Goal: Task Accomplishment & Management: Complete application form

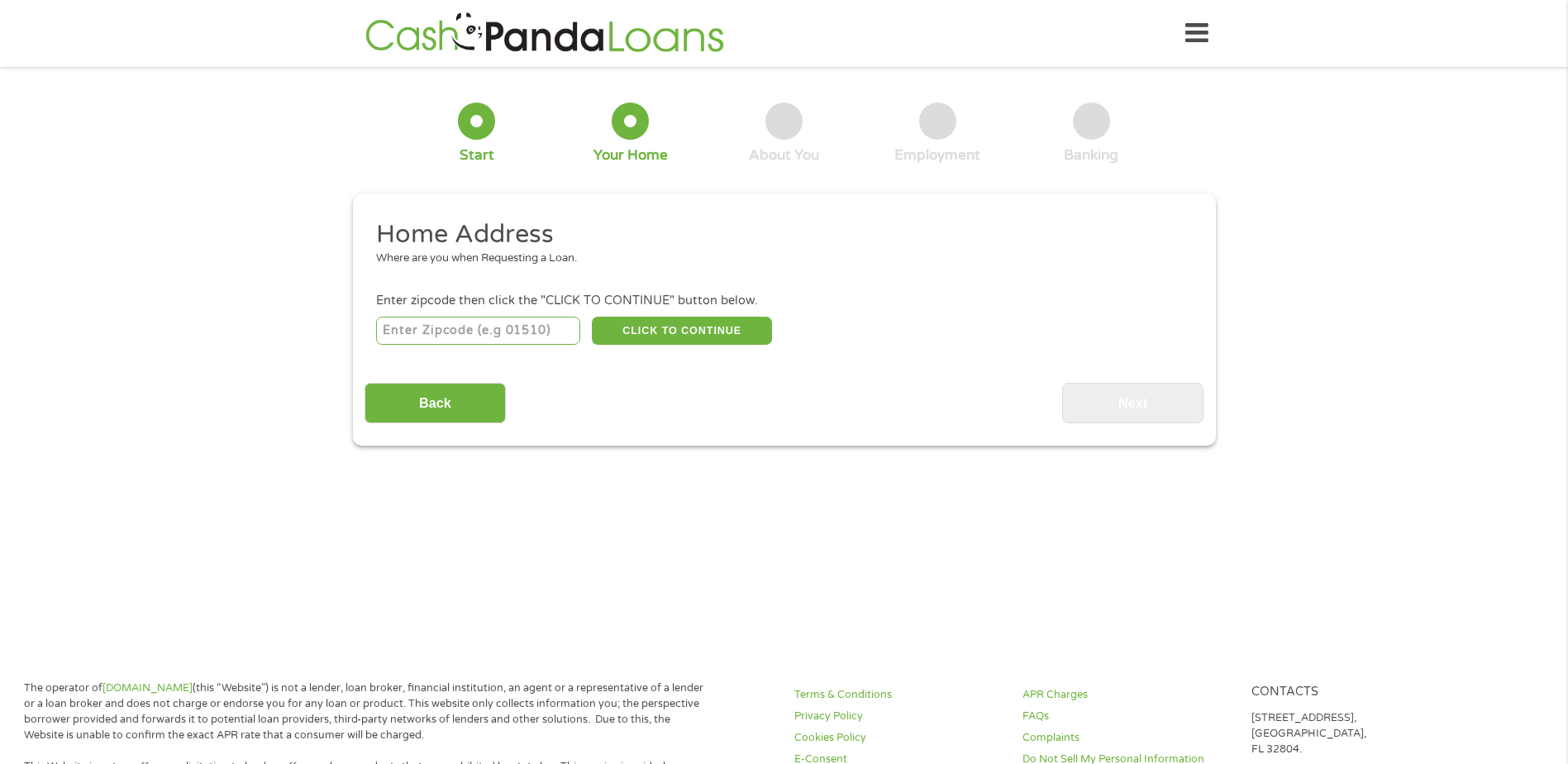
click at [539, 338] on input "number" at bounding box center [477, 331] width 204 height 29
type input "39071"
click at [1042, 333] on div "39071 CLICK TO CONTINUE Please recheck your Zipcode, it seems to be Incorrect" at bounding box center [784, 330] width 815 height 33
click at [674, 331] on button "CLICK TO CONTINUE" at bounding box center [681, 331] width 180 height 29
type input "39071"
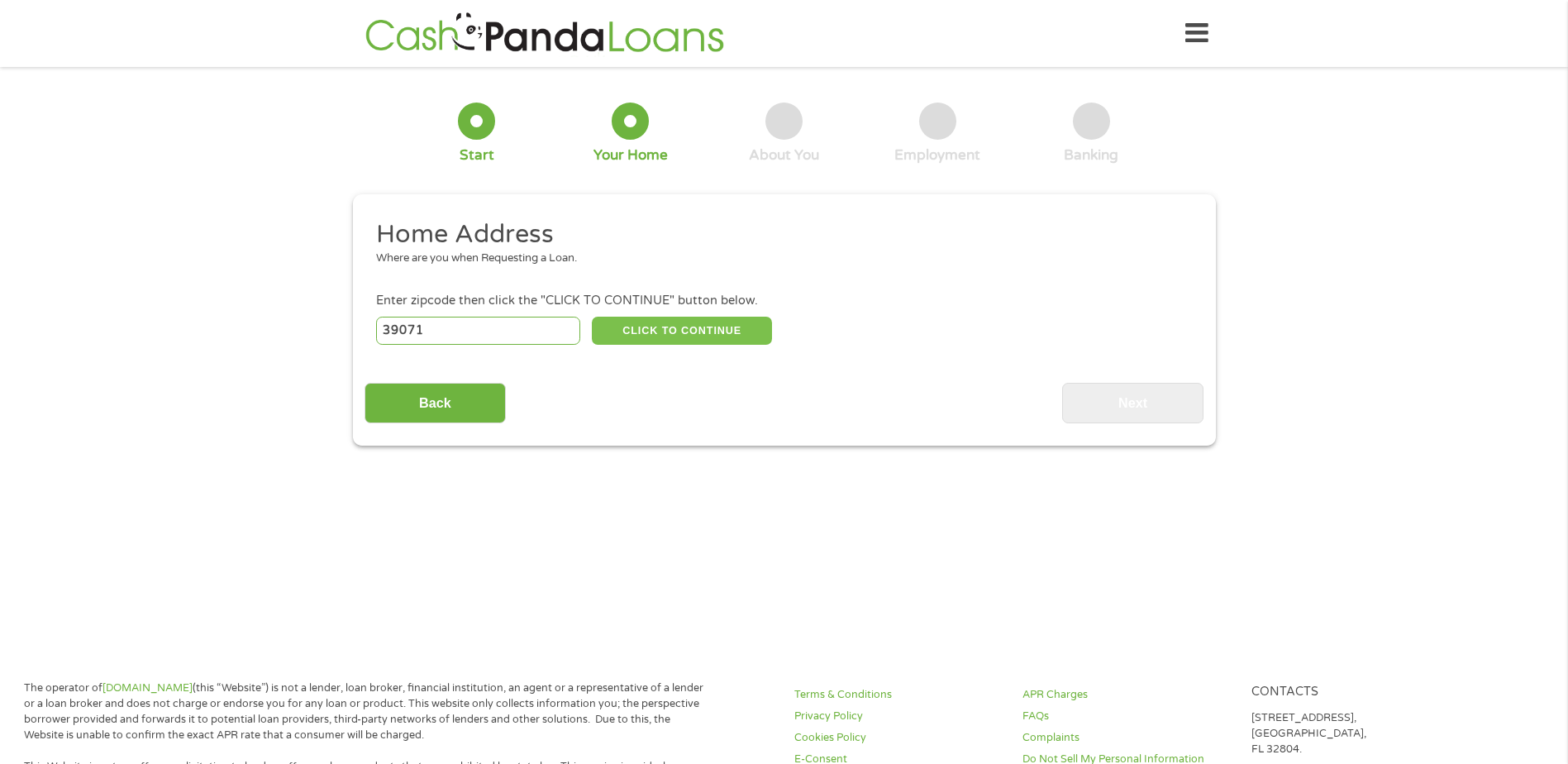
type input "Flora"
select select "[US_STATE]"
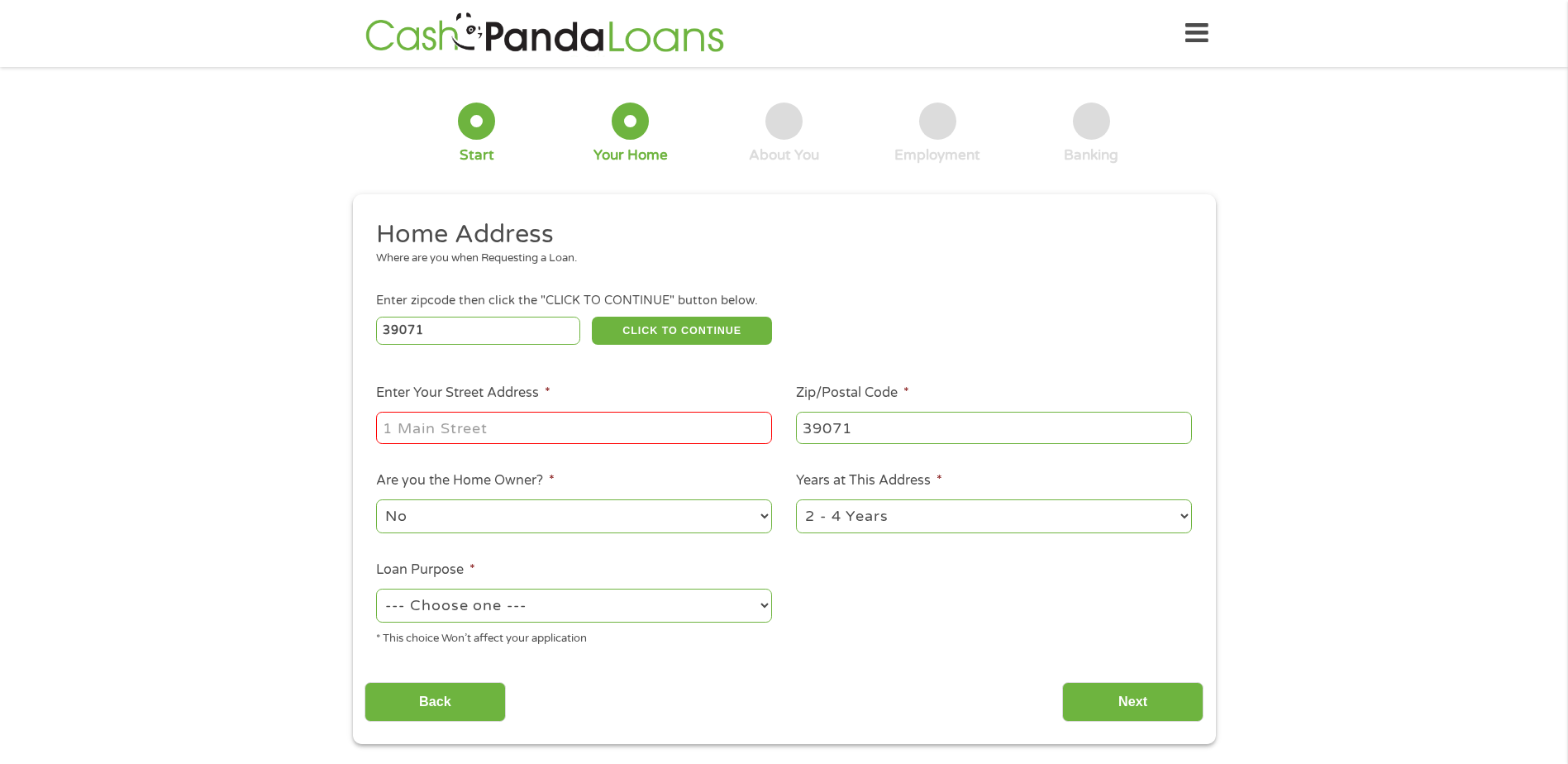
click at [566, 414] on input "Enter Your Street Address *" at bounding box center [574, 427] width 396 height 32
click at [689, 441] on input "[STREET_ADDRESS][PERSON_NAME][PERSON_NAME]" at bounding box center [574, 427] width 396 height 32
type input "[STREET_ADDRESS][PERSON_NAME]"
click at [1104, 393] on li "Zip/Postal Code * 39071" at bounding box center [994, 414] width 420 height 64
click at [638, 513] on select "No Yes" at bounding box center [574, 516] width 396 height 33
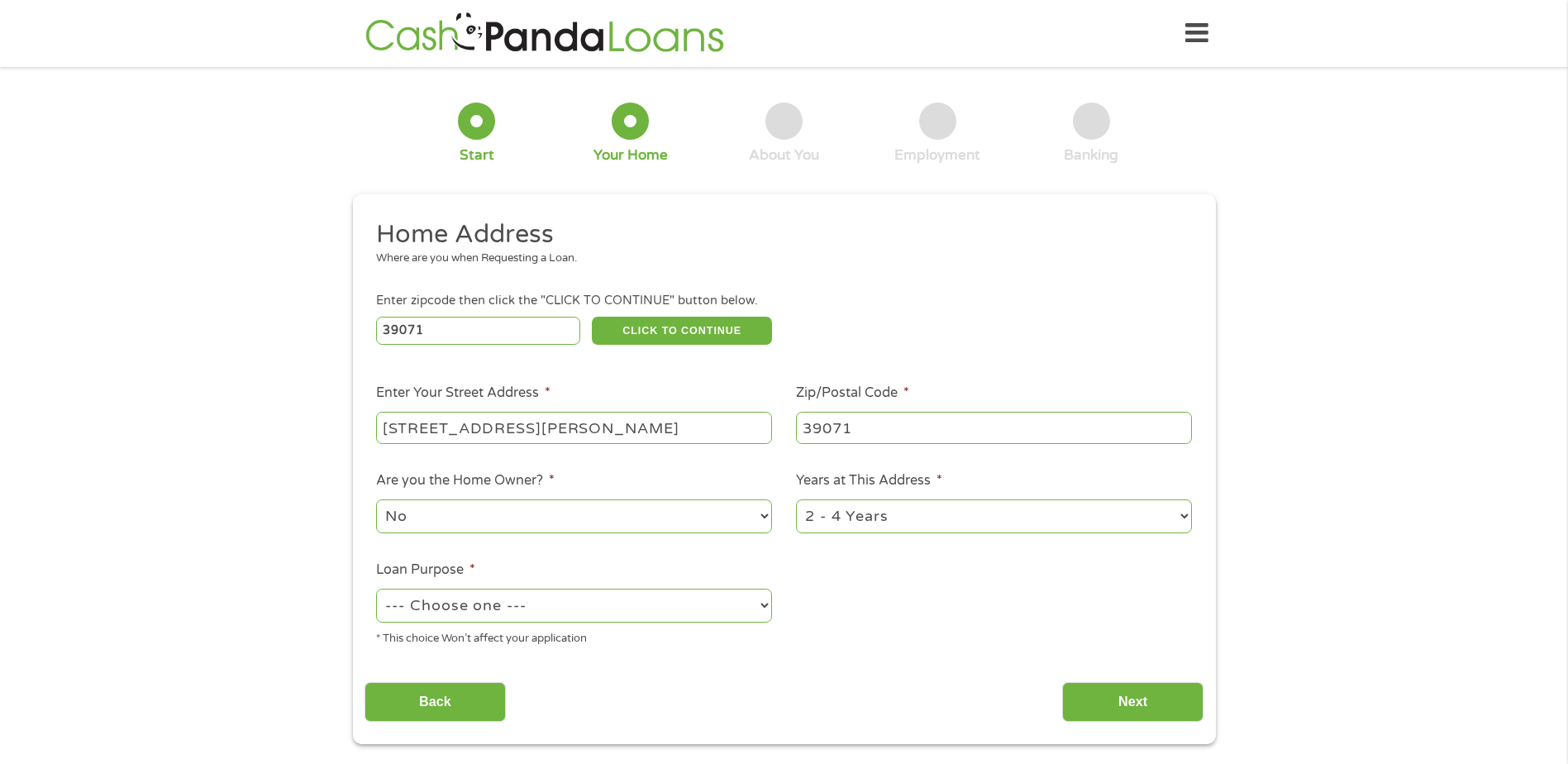
click at [376, 499] on select "No Yes" at bounding box center [574, 516] width 396 height 33
click at [895, 524] on select "1 Year or less 1 - 2 Years 2 - 4 Years Over 4 Years" at bounding box center [994, 516] width 396 height 33
select select "24months"
click at [796, 499] on select "1 Year or less 1 - 2 Years 2 - 4 Years Over 4 Years" at bounding box center [994, 516] width 396 height 33
click at [490, 611] on select "--- Choose one --- Pay Bills Debt Consolidation Home Improvement Major Purchase…" at bounding box center [574, 605] width 396 height 33
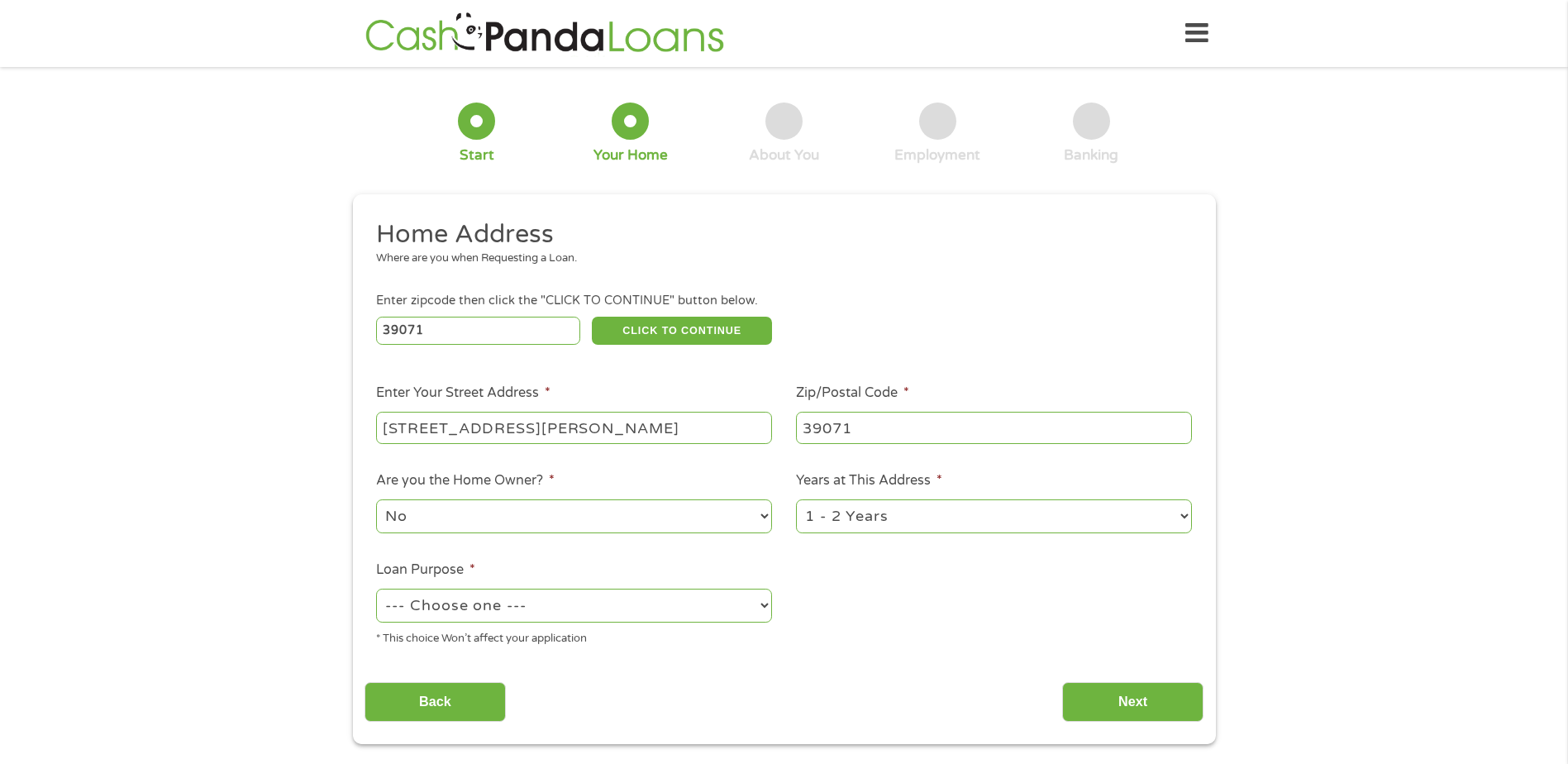
select select "other"
click at [376, 589] on select "--- Choose one --- Pay Bills Debt Consolidation Home Improvement Major Purchase…" at bounding box center [574, 605] width 396 height 33
click at [1105, 700] on input "Next" at bounding box center [1133, 702] width 142 height 40
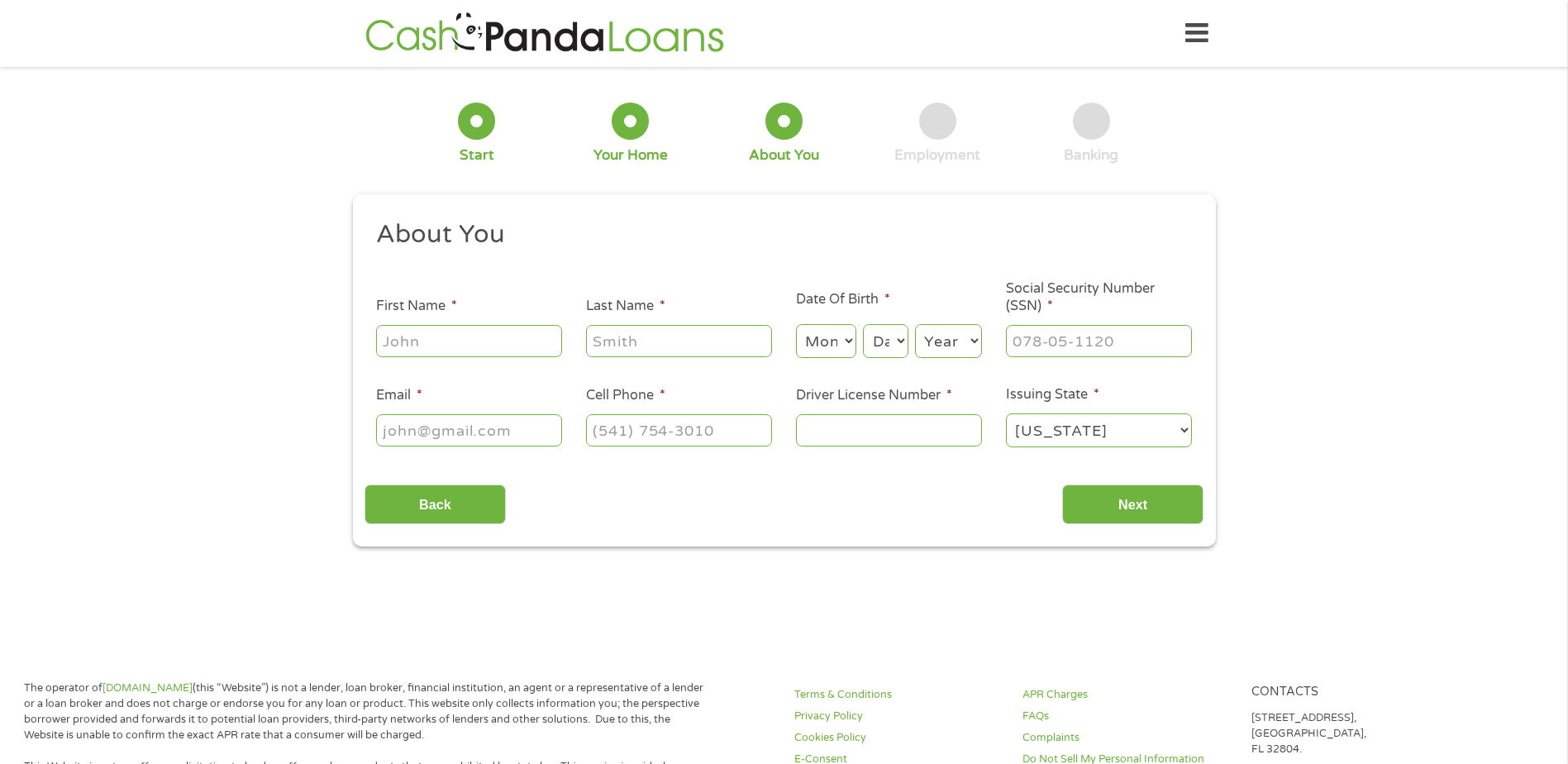
click at [437, 353] on input "First Name *" at bounding box center [469, 341] width 186 height 32
type input "Carly"
type input "[PERSON_NAME]"
click at [840, 340] on select "Month 1 2 3 4 5 6 7 8 9 10 11 12" at bounding box center [826, 341] width 60 height 33
select select "4"
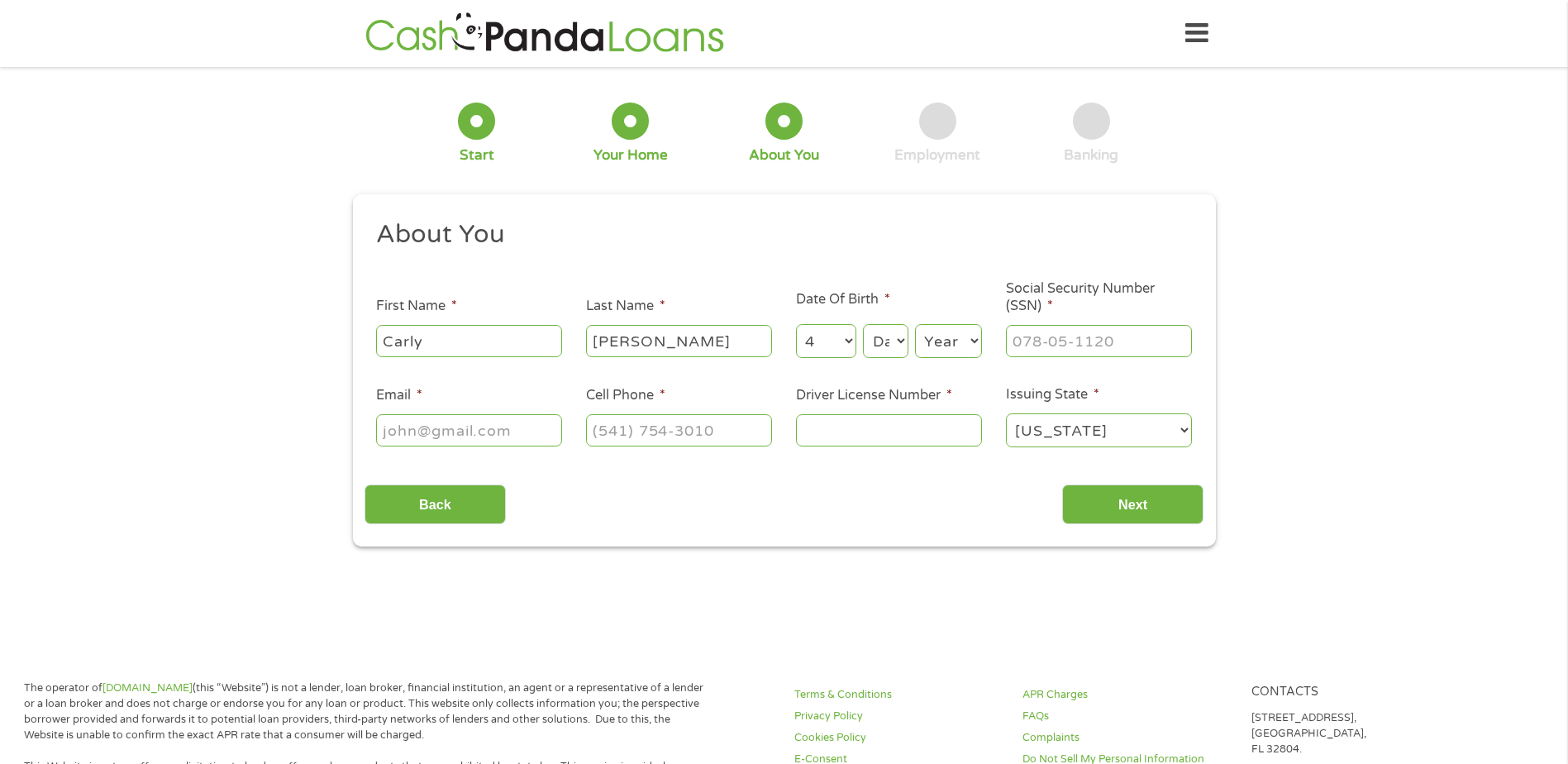
click at [796, 324] on select "Month 1 2 3 4 5 6 7 8 9 10 11 12" at bounding box center [826, 341] width 60 height 33
click at [878, 341] on select "Day 1 2 3 4 5 6 7 8 9 10 11 12 13 14 15 16 17 18 19 20 21 22 23 24 25 26 27 28 …" at bounding box center [885, 341] width 44 height 33
select select "22"
click at [863, 324] on select "Day 1 2 3 4 5 6 7 8 9 10 11 12 13 14 15 16 17 18 19 20 21 22 23 24 25 26 27 28 …" at bounding box center [885, 341] width 44 height 33
click at [952, 331] on select "Year [DATE] 2006 2005 2004 2003 2002 2001 2000 1999 1998 1997 1996 1995 1994 19…" at bounding box center [949, 341] width 67 height 33
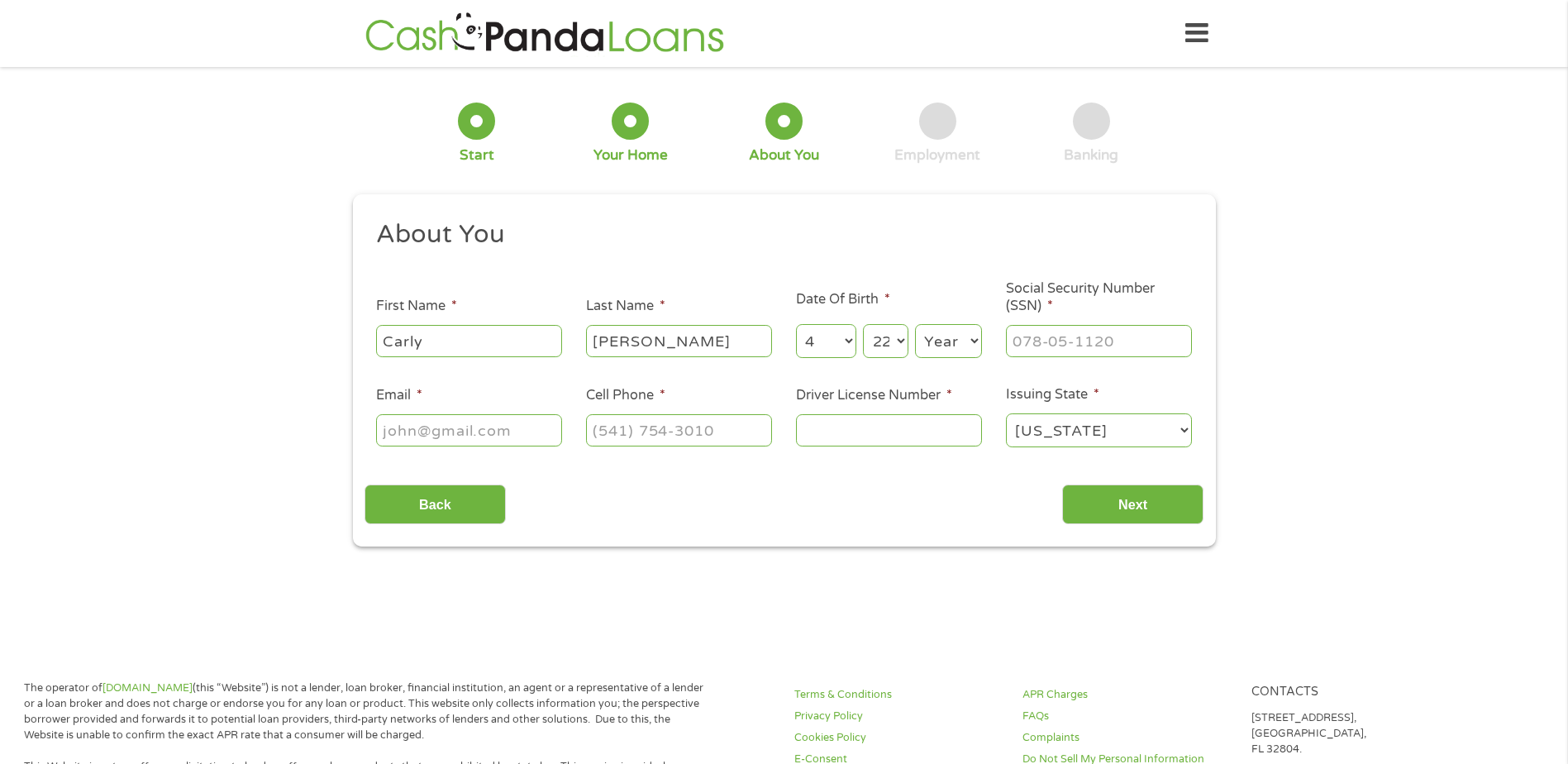
select select "1998"
click at [915, 324] on select "Year [DATE] 2006 2005 2004 2003 2002 2001 2000 1999 1998 1997 1996 1995 1994 19…" at bounding box center [949, 341] width 67 height 33
click at [1074, 335] on input "___-__-____" at bounding box center [1098, 341] width 186 height 32
type input "587-83-7912"
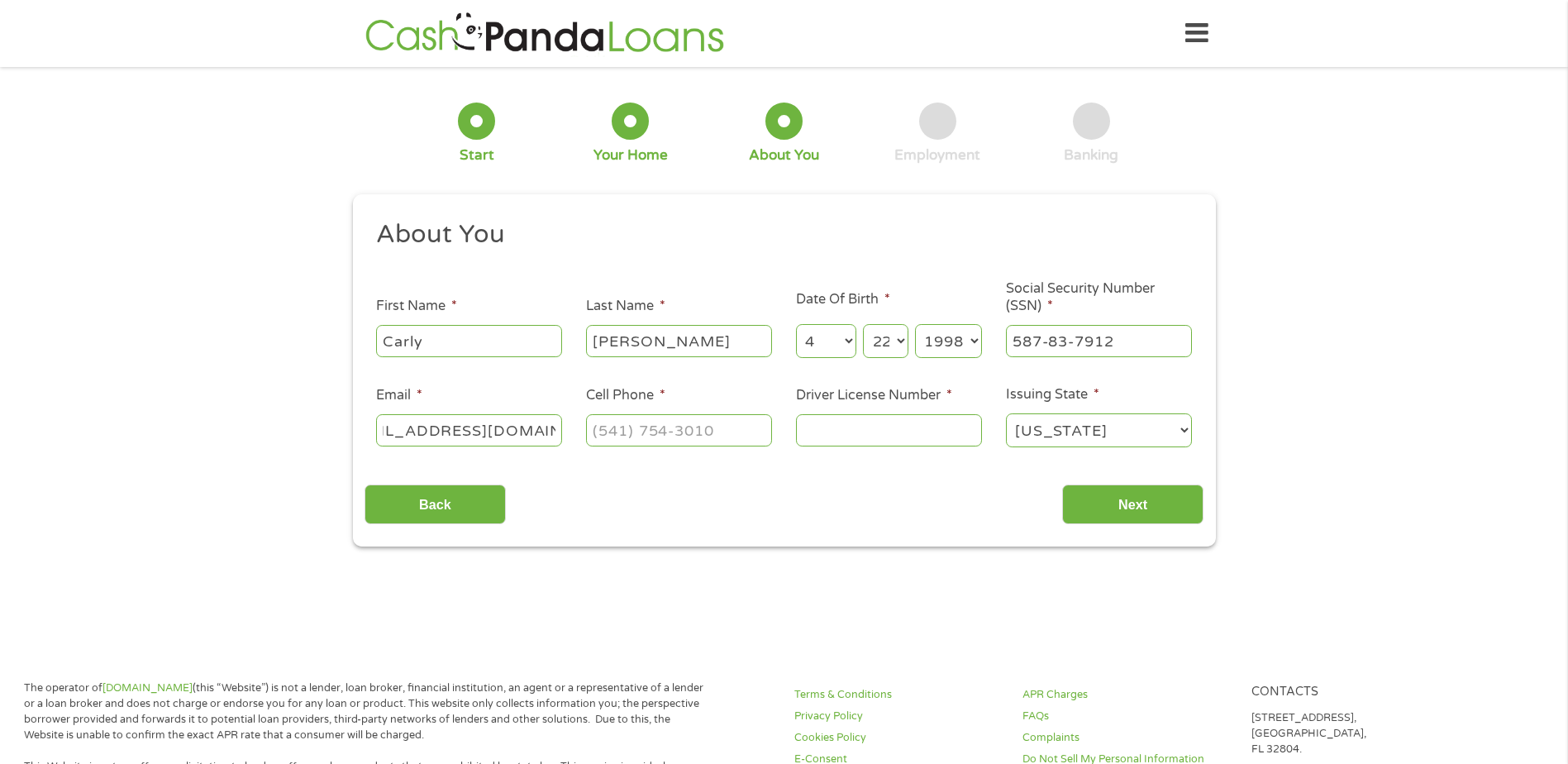
type input "[EMAIL_ADDRESS][DOMAIN_NAME]"
type input "[PHONE_NUMBER]"
type input "802570795"
click at [1174, 489] on input "Next" at bounding box center [1133, 504] width 142 height 40
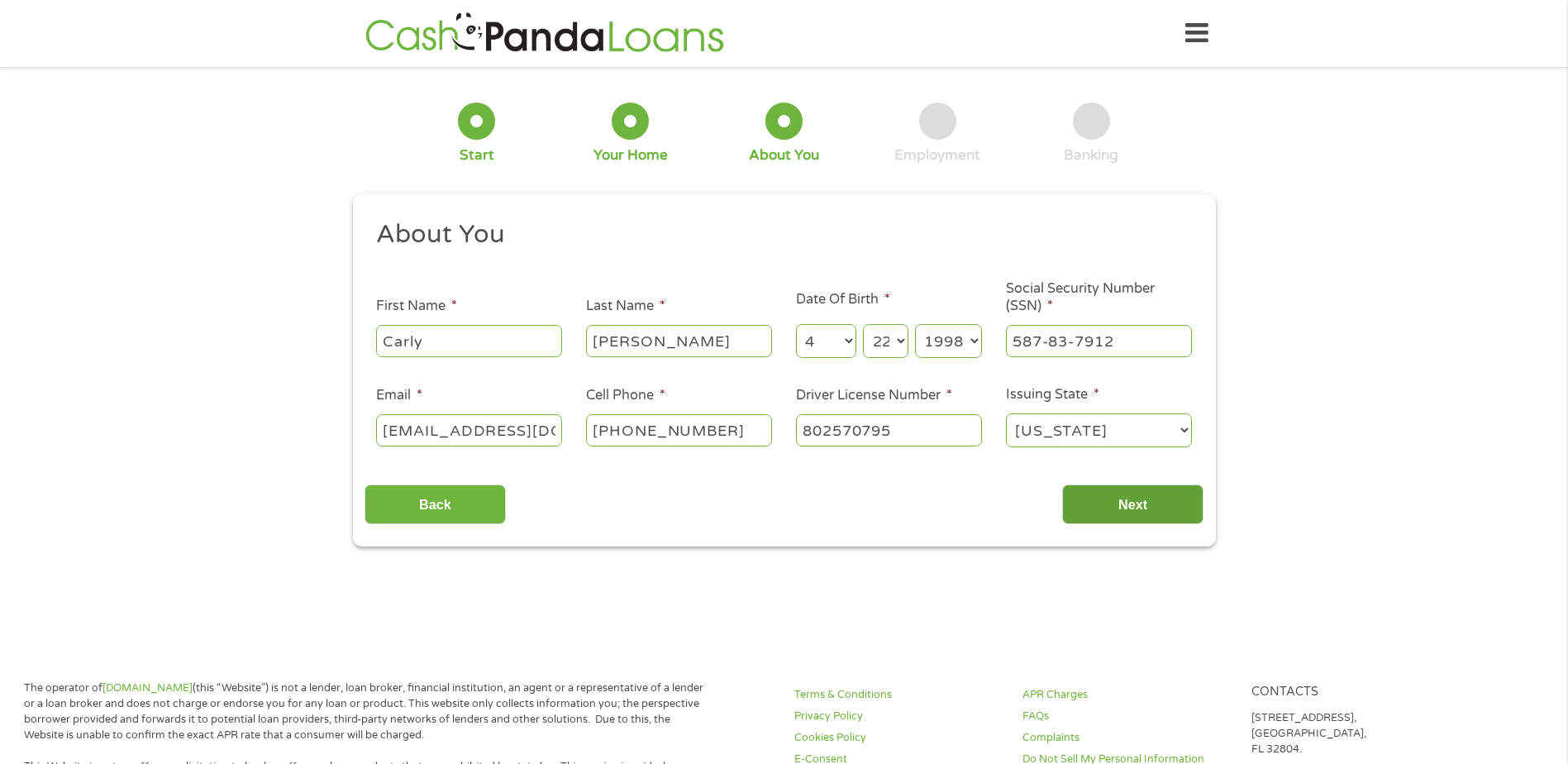
scroll to position [7, 7]
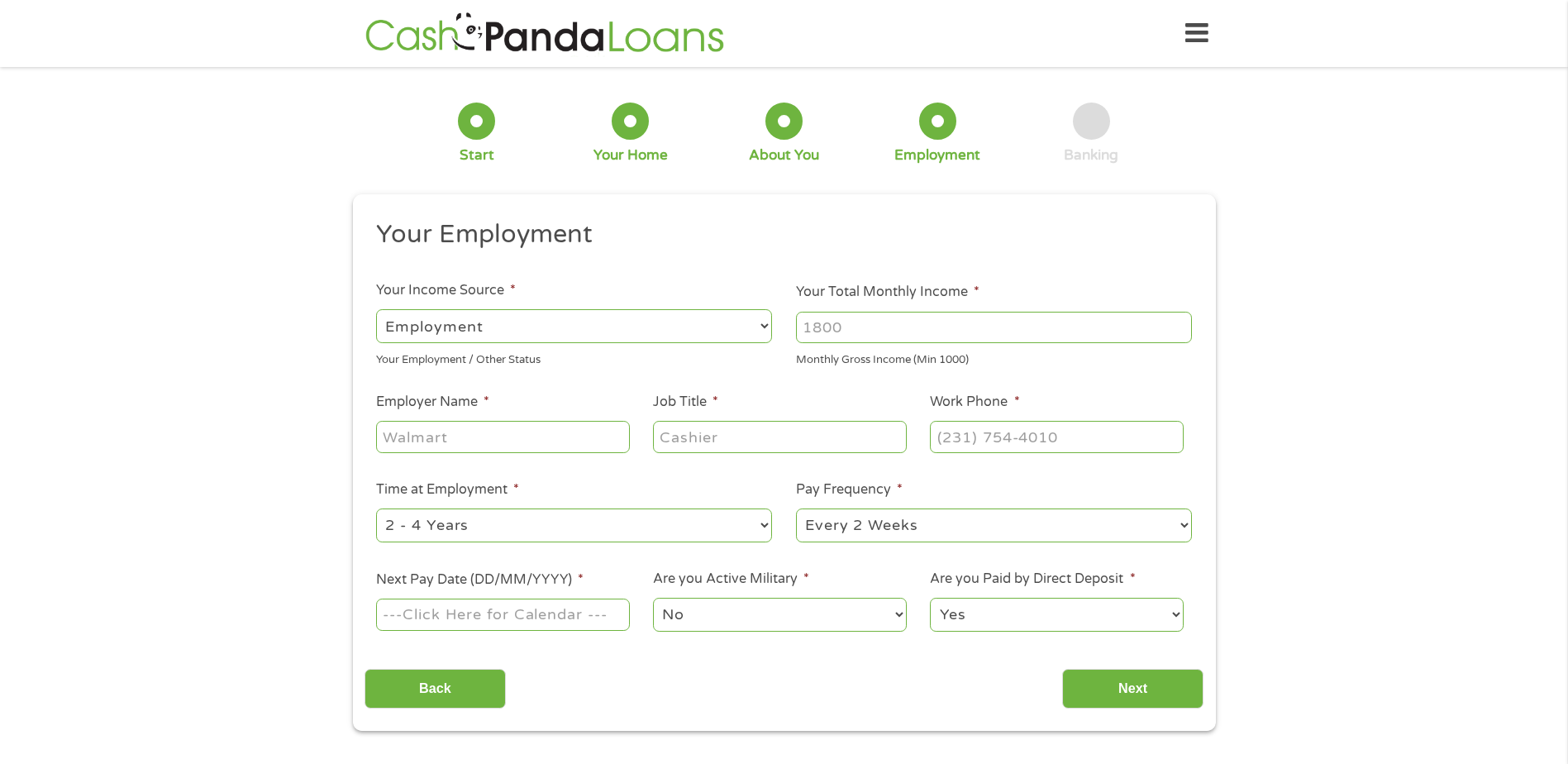
click at [905, 323] on input "Your Total Monthly Income *" at bounding box center [994, 328] width 396 height 32
type input "4800"
type input "Tech"
type input "Office Manager"
type input "[PHONE_NUMBER]"
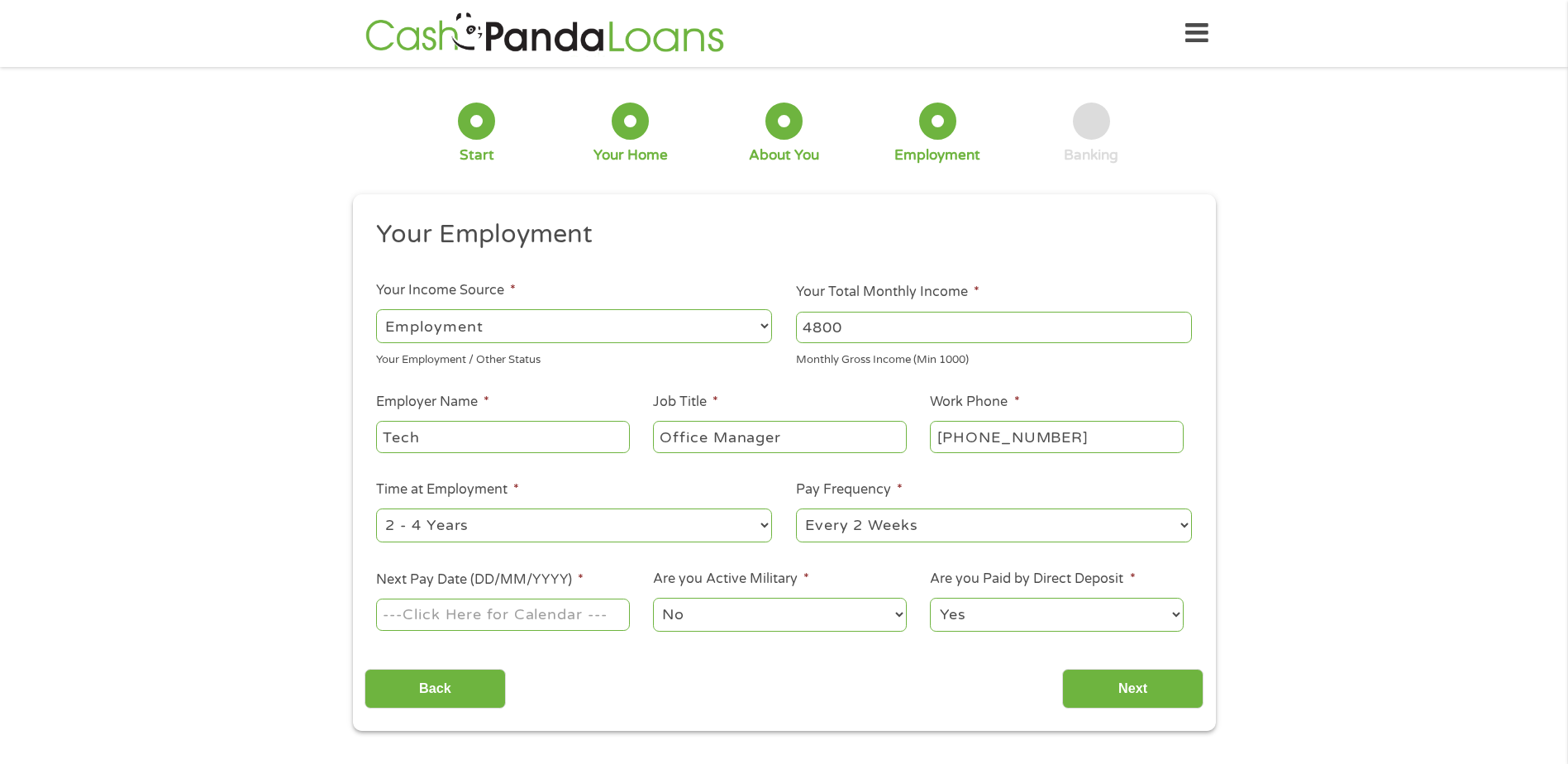
select select "24months"
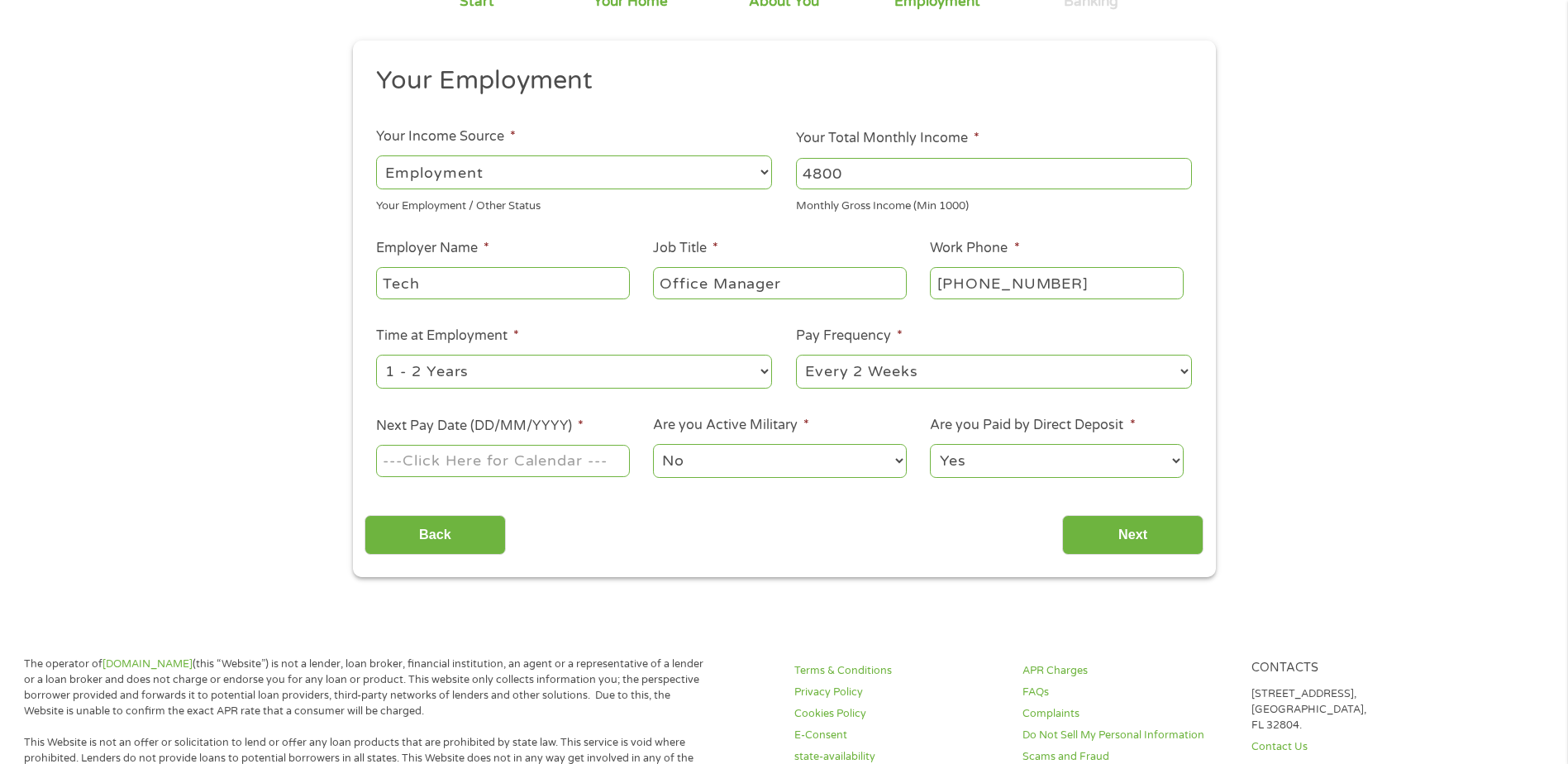
scroll to position [165, 0]
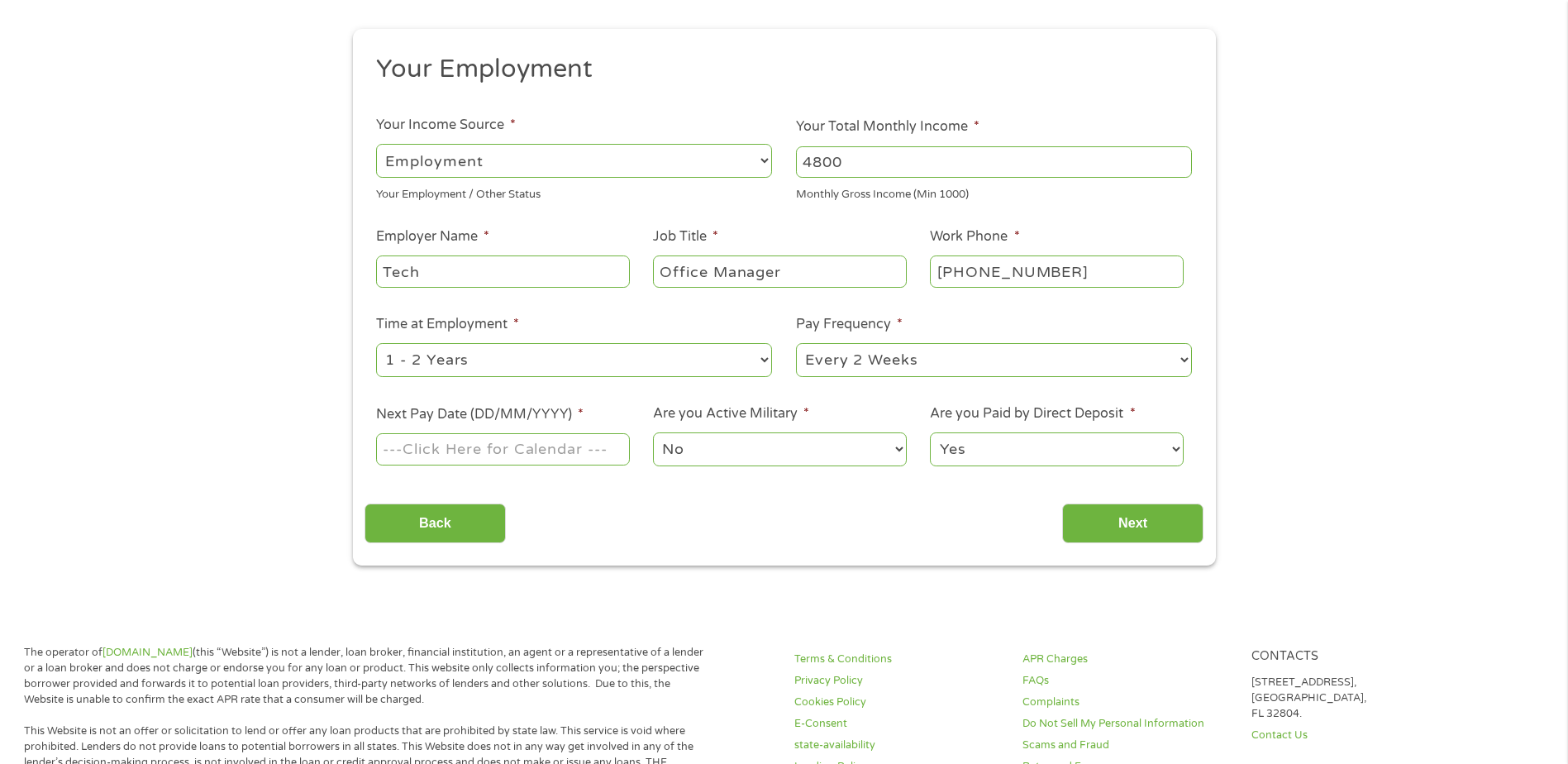
click at [506, 447] on body "Home Get Loan Offer How it works FAQs Blog Cash Loans Quick Loans Online Loans …" at bounding box center [784, 735] width 1568 height 1803
click at [537, 447] on input "Next Pay Date (DD/MM/YYYY) *" at bounding box center [502, 449] width 253 height 32
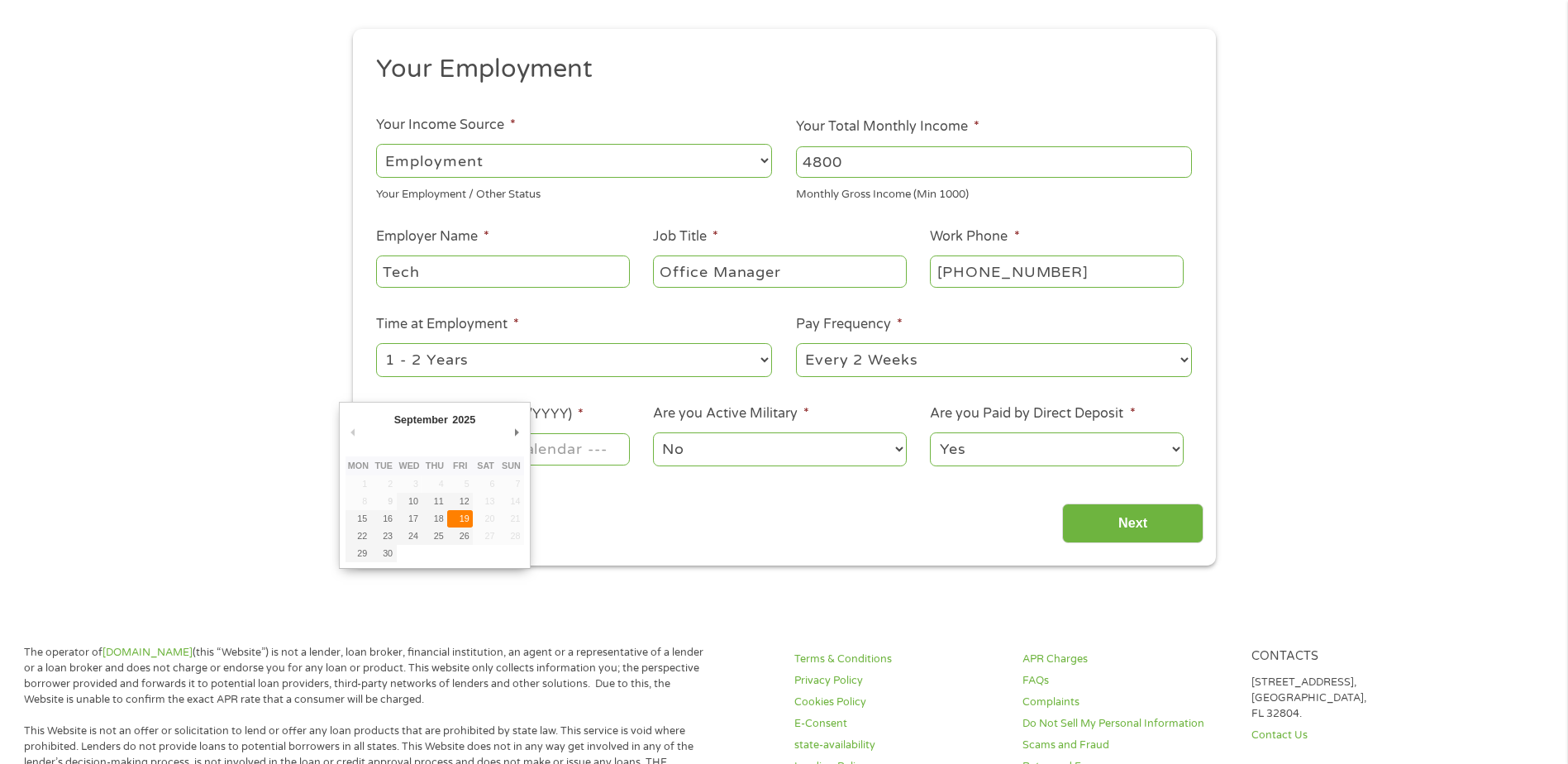
type input "[DATE]"
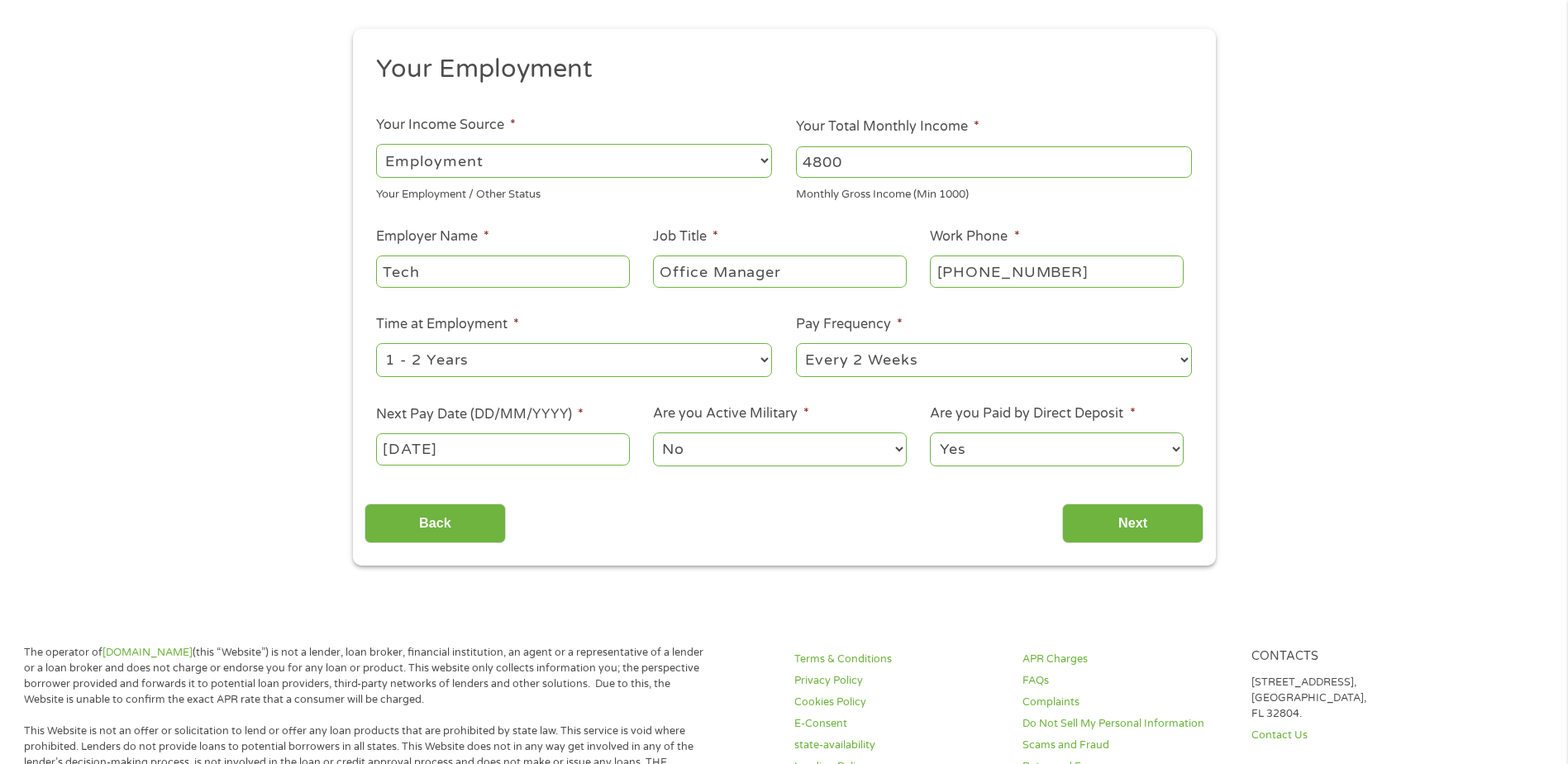
click at [796, 450] on select "No Yes" at bounding box center [780, 449] width 253 height 33
click at [654, 432] on select "No Yes" at bounding box center [780, 449] width 253 height 33
click at [1127, 527] on input "Next" at bounding box center [1133, 523] width 142 height 40
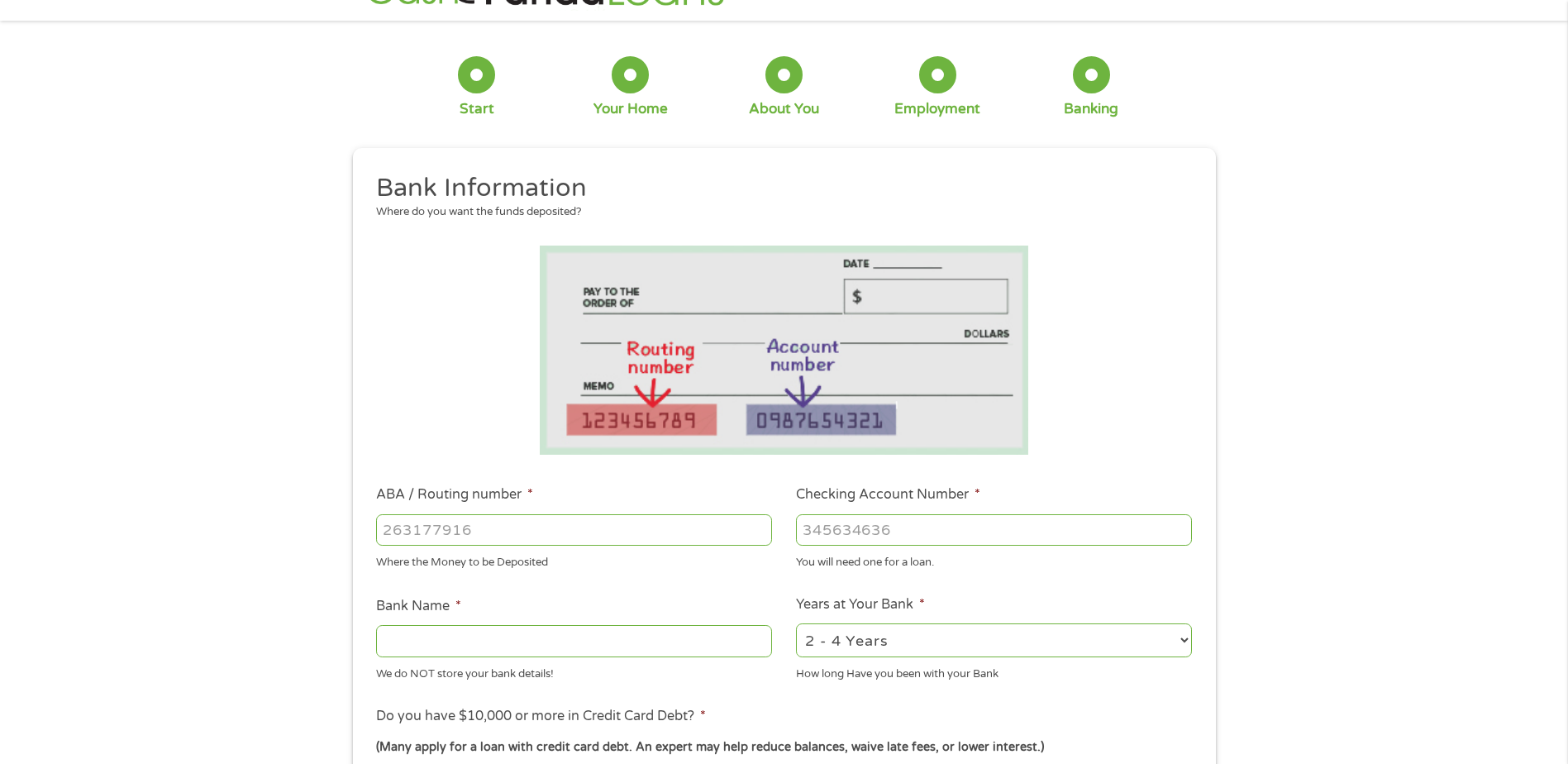
scroll to position [83, 0]
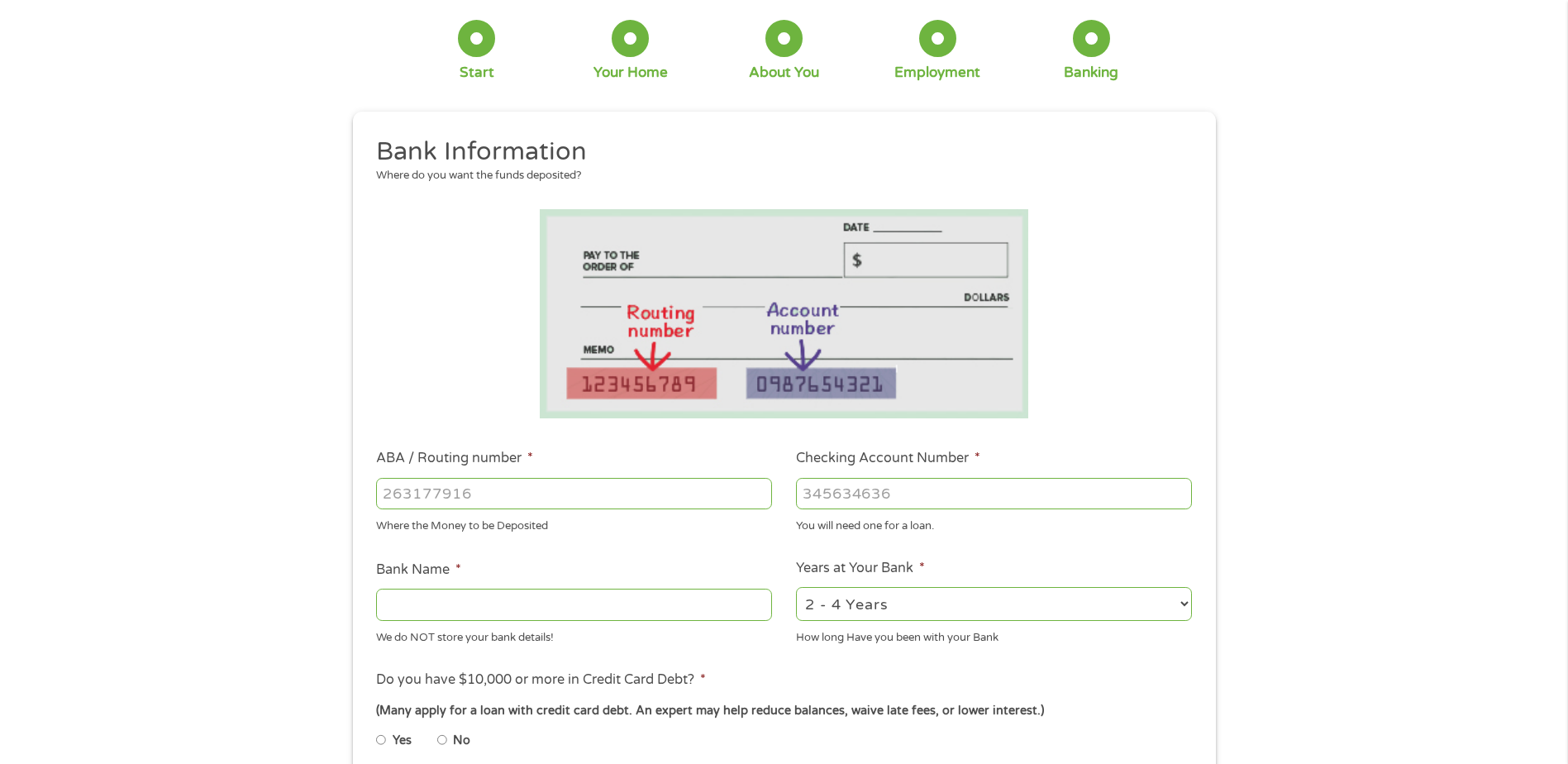
click at [496, 500] on input "ABA / Routing number *" at bounding box center [574, 493] width 396 height 32
type input "065305436"
type input "REGIONS BANK"
type input "065305436"
type input "0344526385"
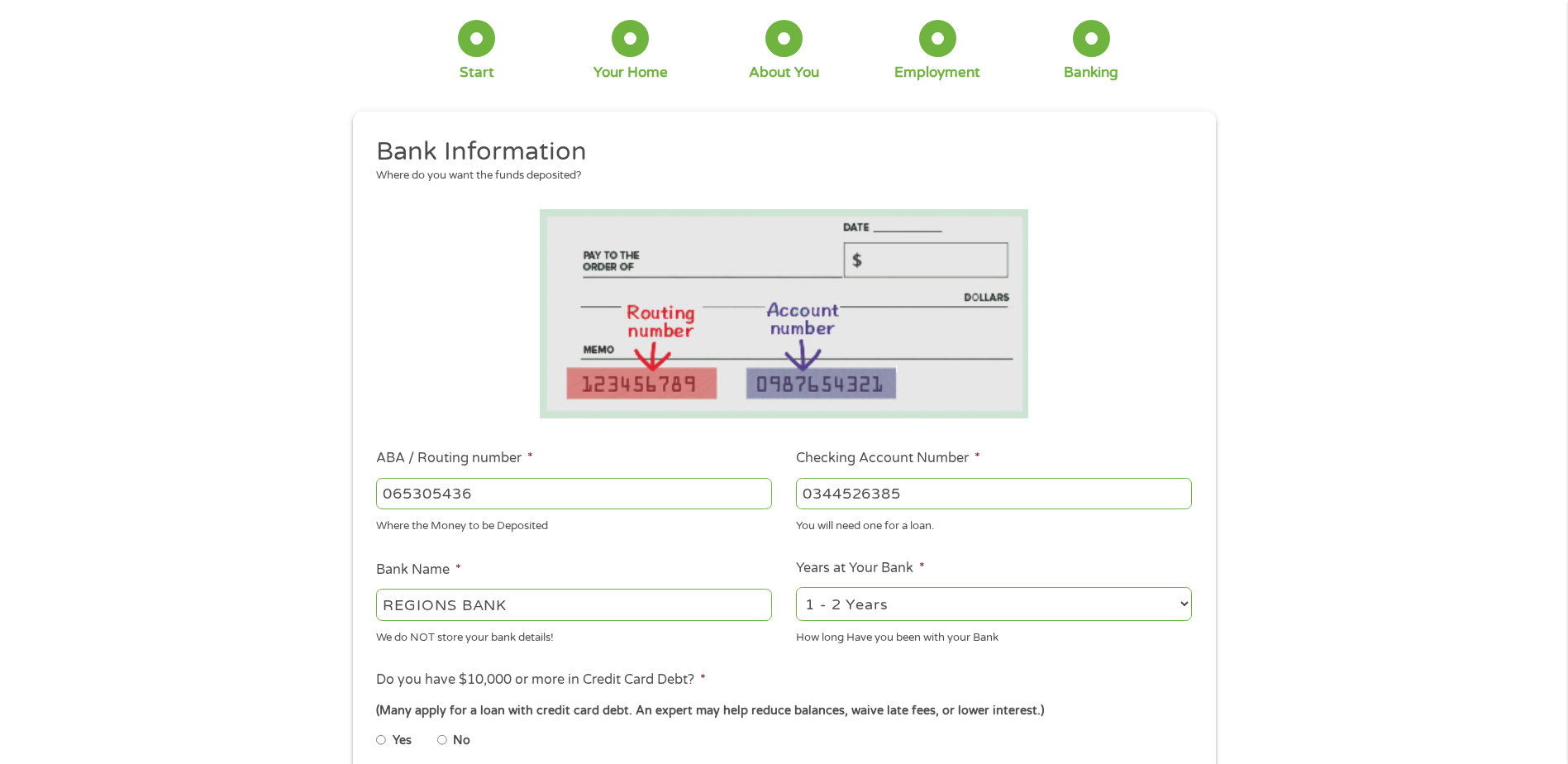
select select "60months"
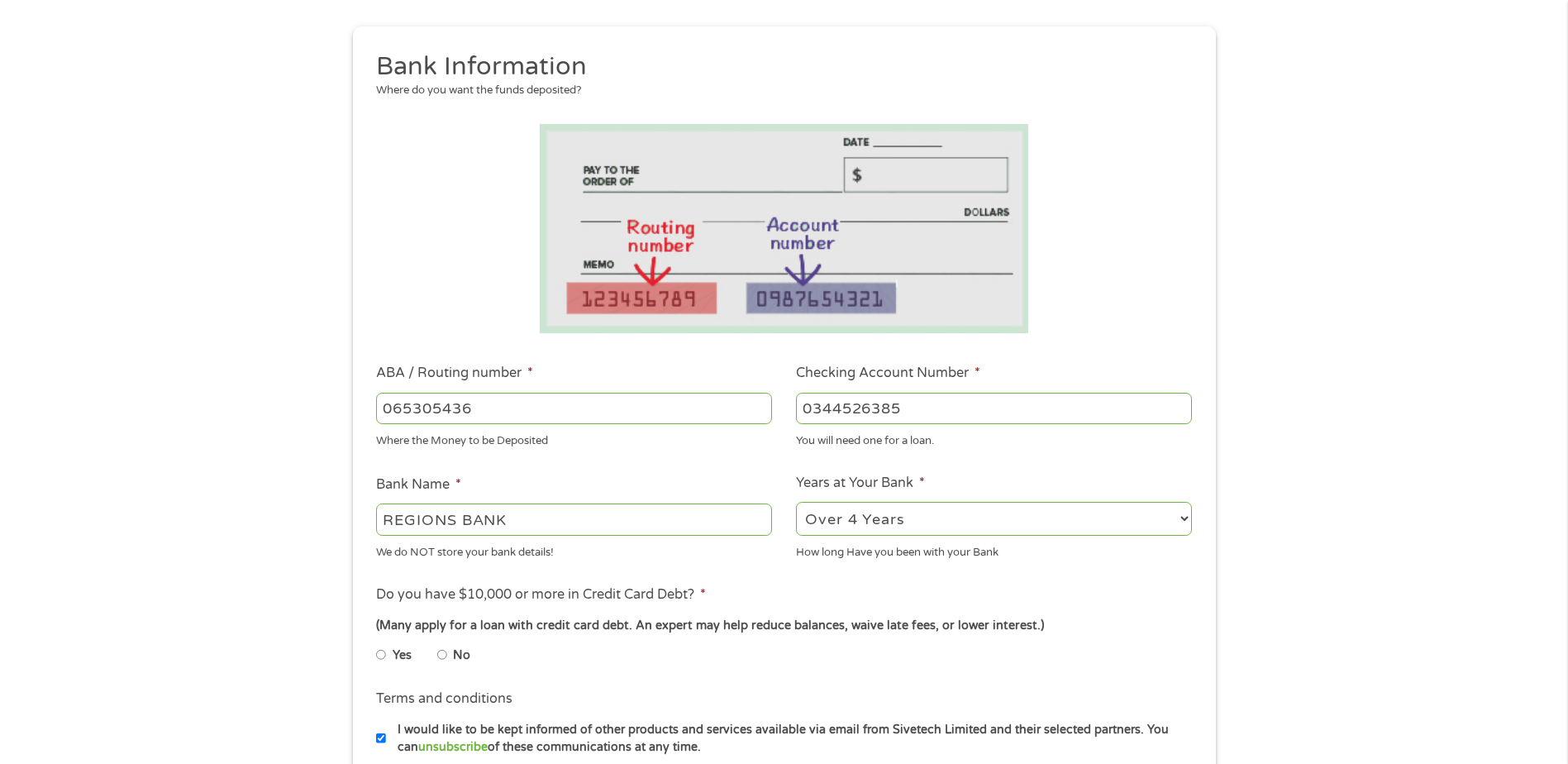
scroll to position [248, 0]
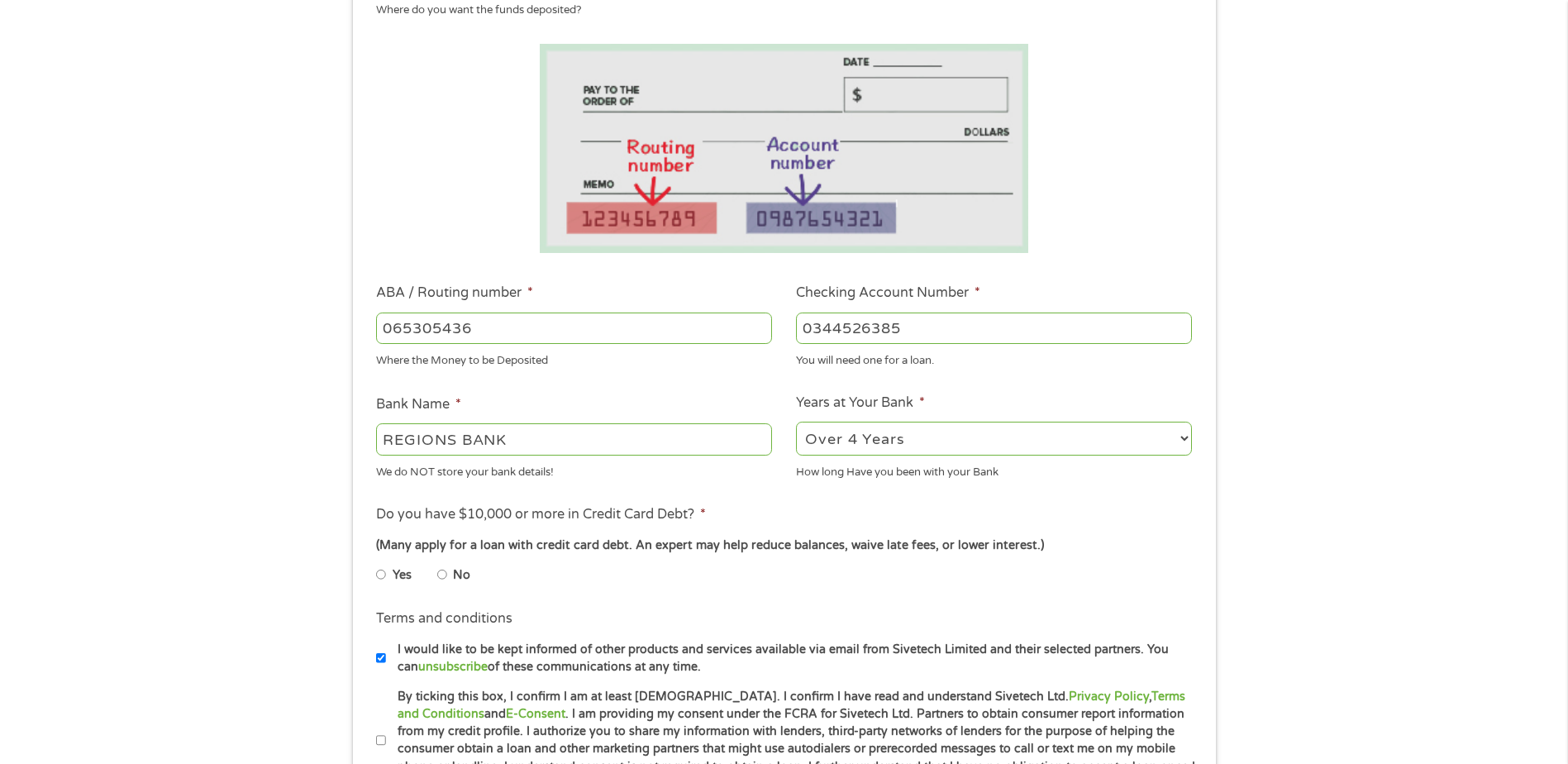
click at [949, 433] on select "2 - 4 Years 6 - 12 Months 1 - 2 Years Over 4 Years" at bounding box center [994, 438] width 396 height 33
click at [796, 421] on select "2 - 4 Years 6 - 12 Months 1 - 2 Years Over 4 Years" at bounding box center [994, 438] width 396 height 33
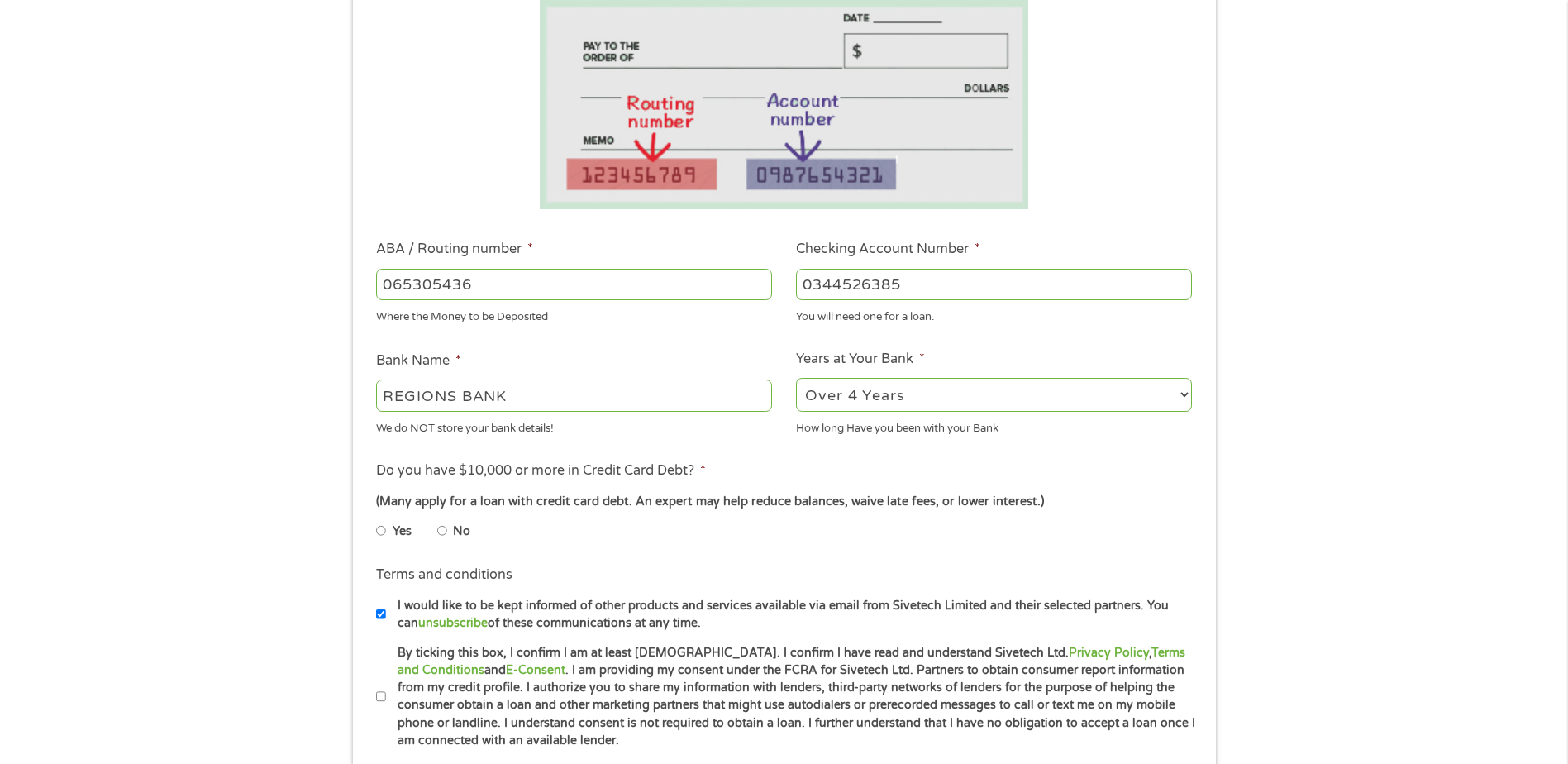
scroll to position [331, 0]
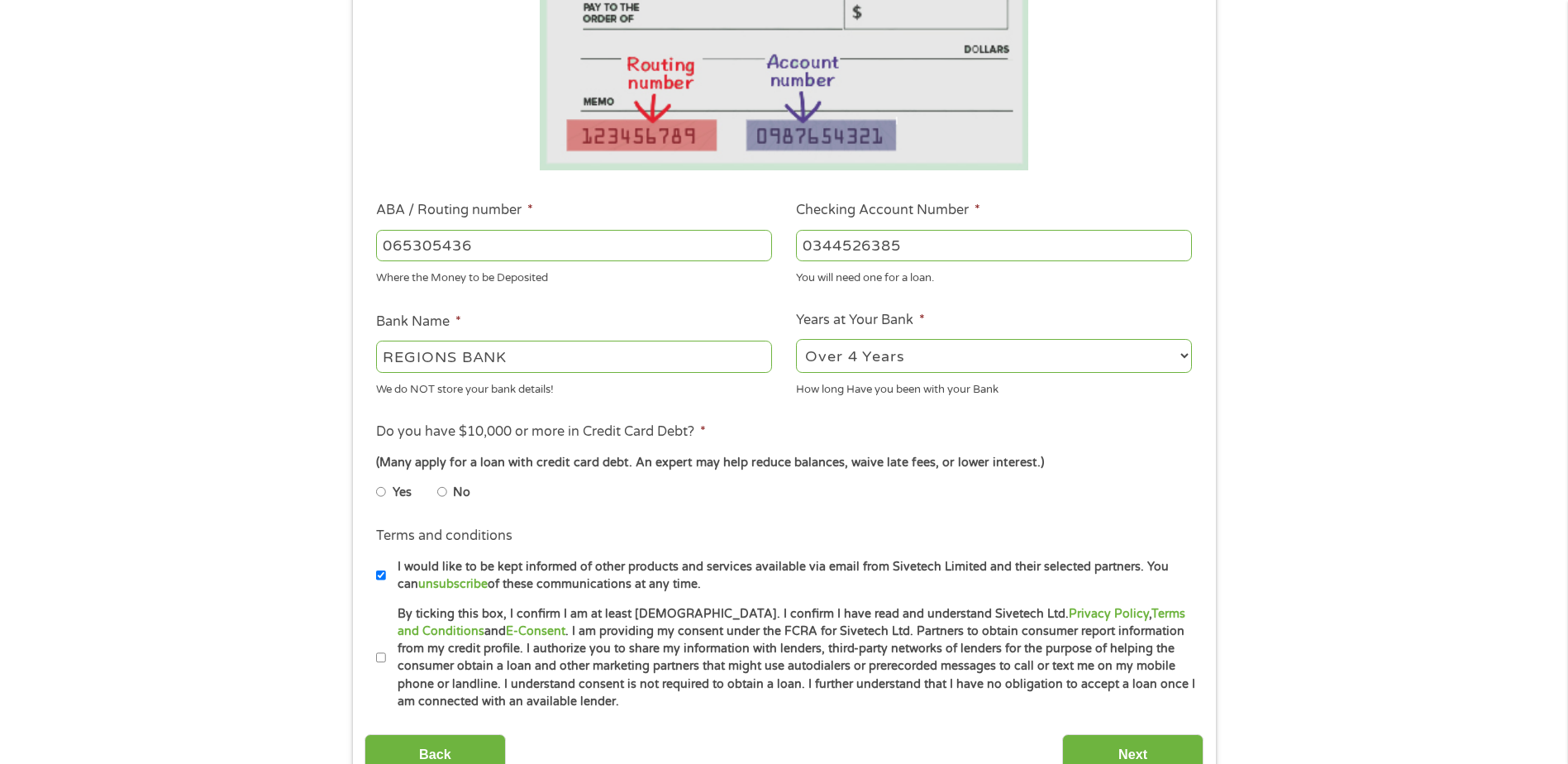
click at [439, 488] on input "No" at bounding box center [442, 491] width 10 height 27
radio input "true"
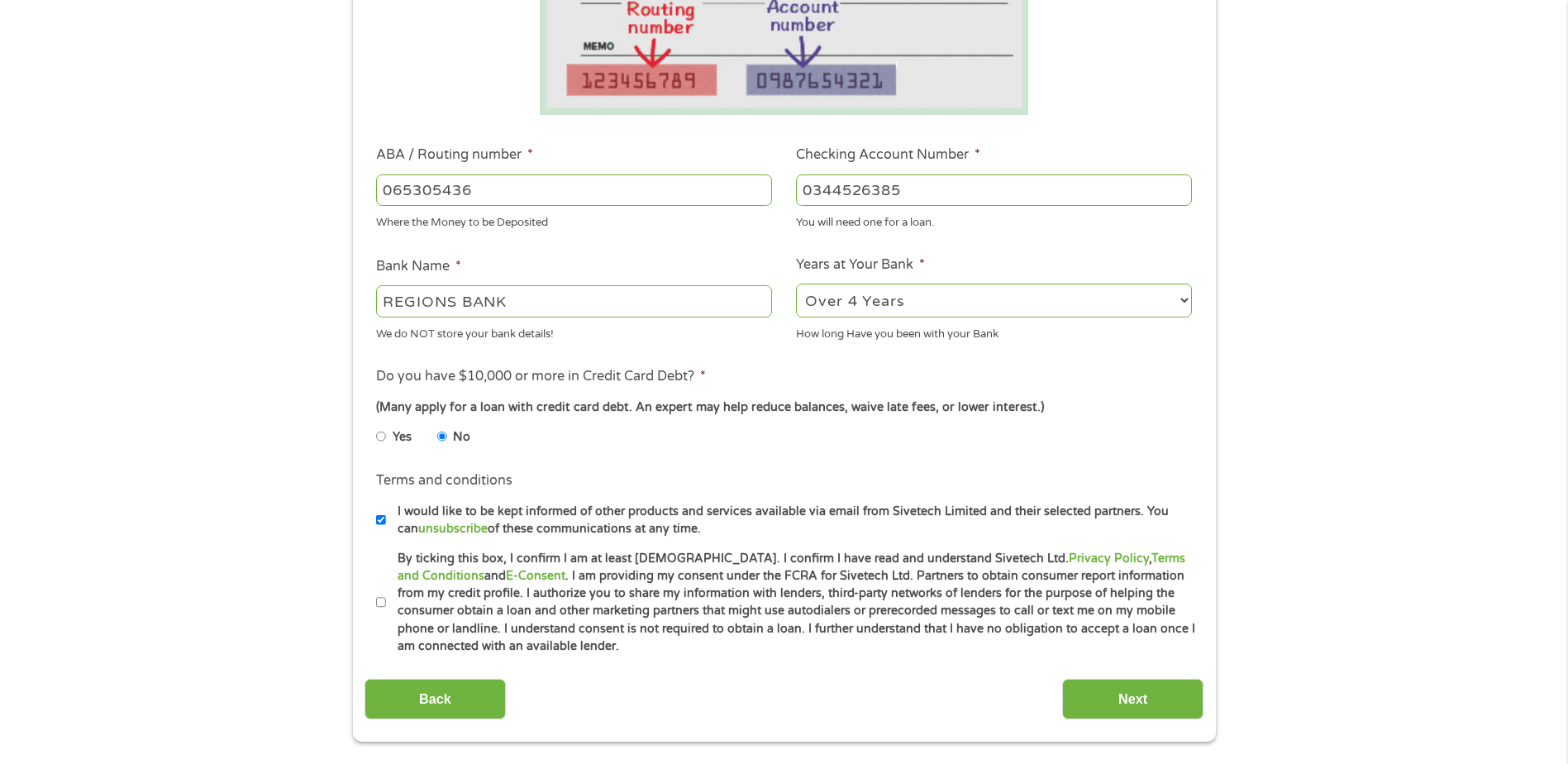
scroll to position [414, 0]
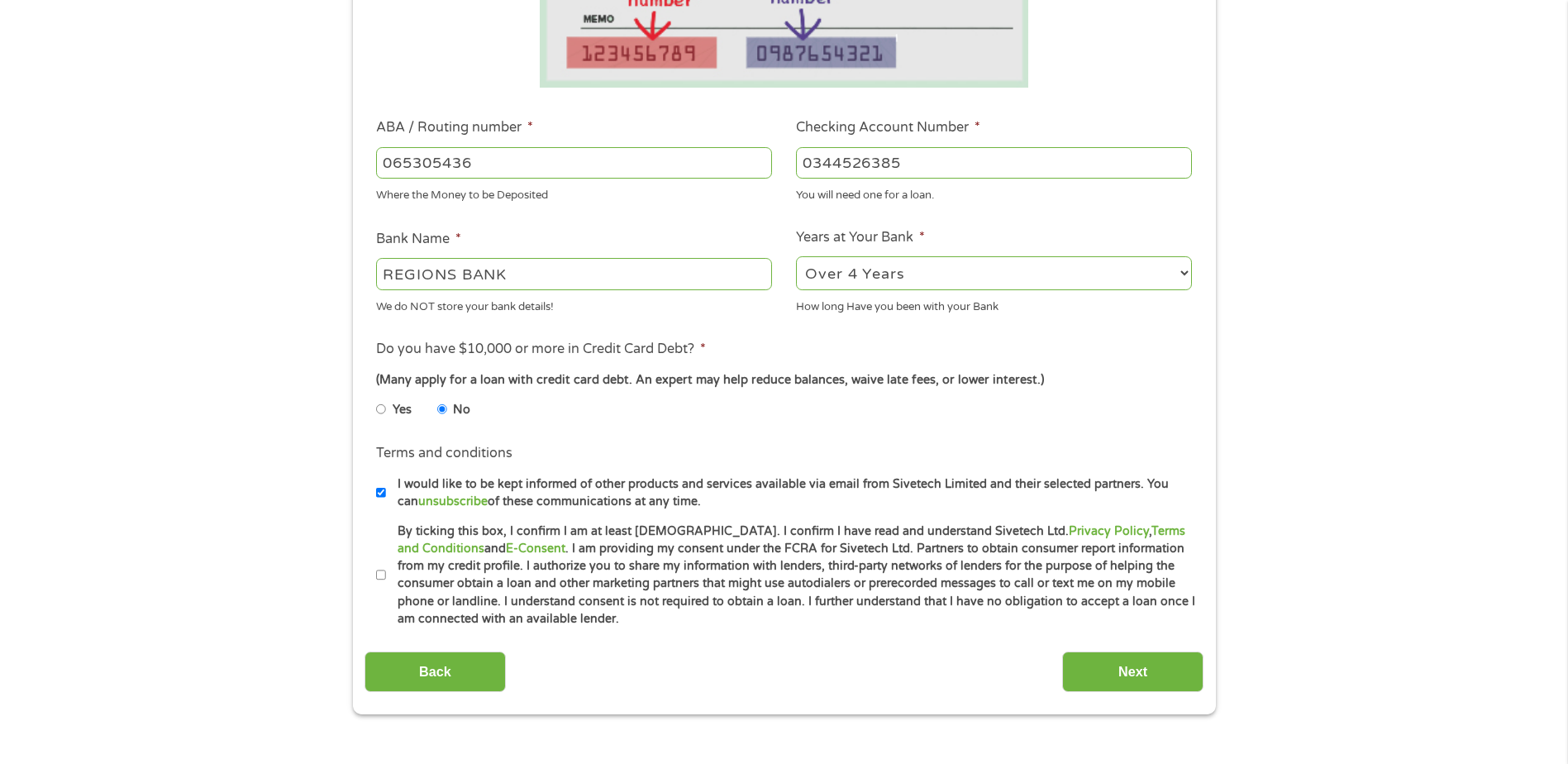
click at [380, 570] on input "By ticking this box, I confirm I am at least [DEMOGRAPHIC_DATA]. I confirm I ha…" at bounding box center [381, 575] width 10 height 27
checkbox input "true"
click at [379, 493] on input "I would like to be kept informed of other products and services available via e…" at bounding box center [381, 492] width 10 height 27
checkbox input "false"
click at [1143, 663] on input "Next" at bounding box center [1133, 671] width 142 height 40
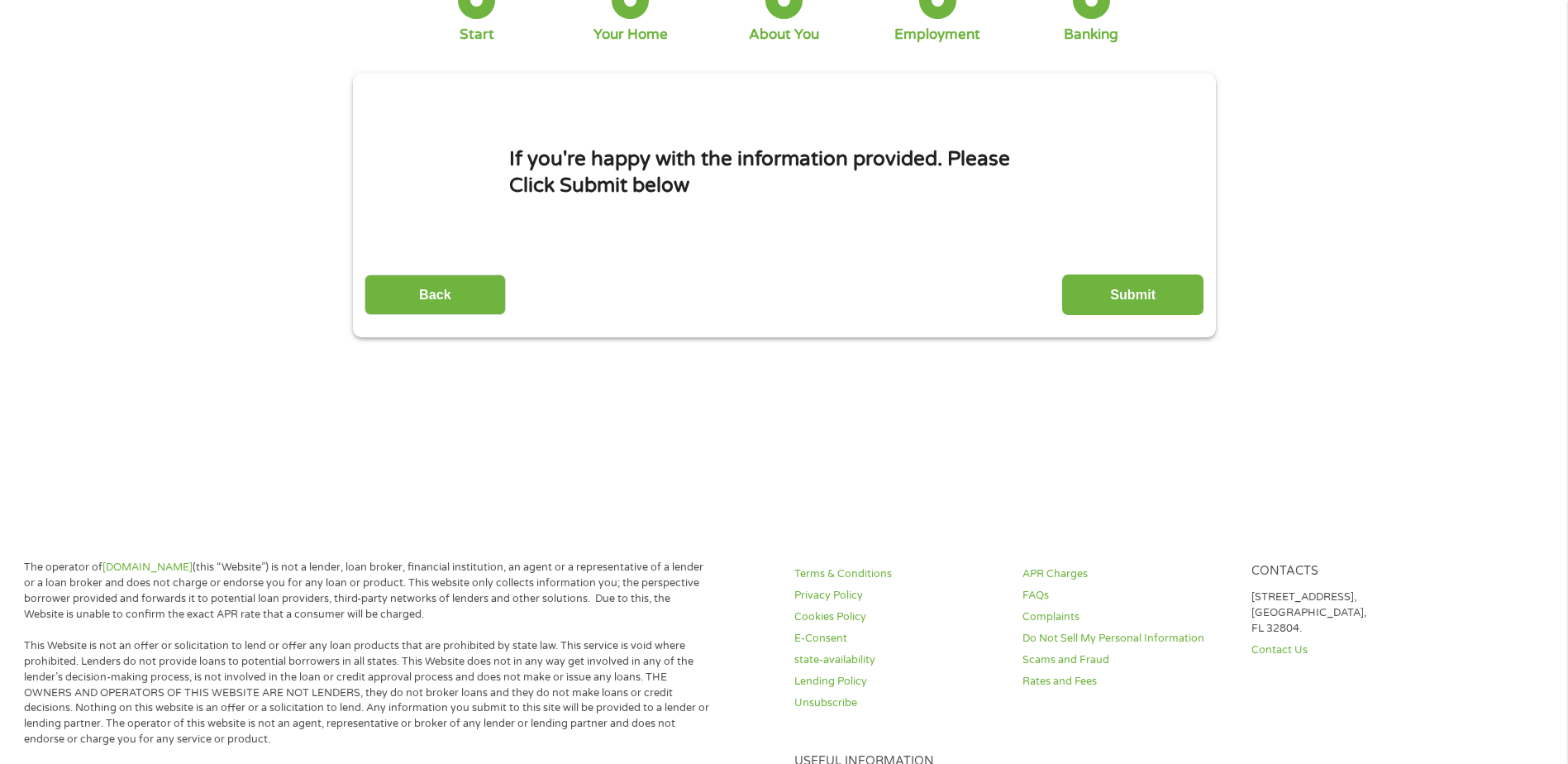
scroll to position [0, 0]
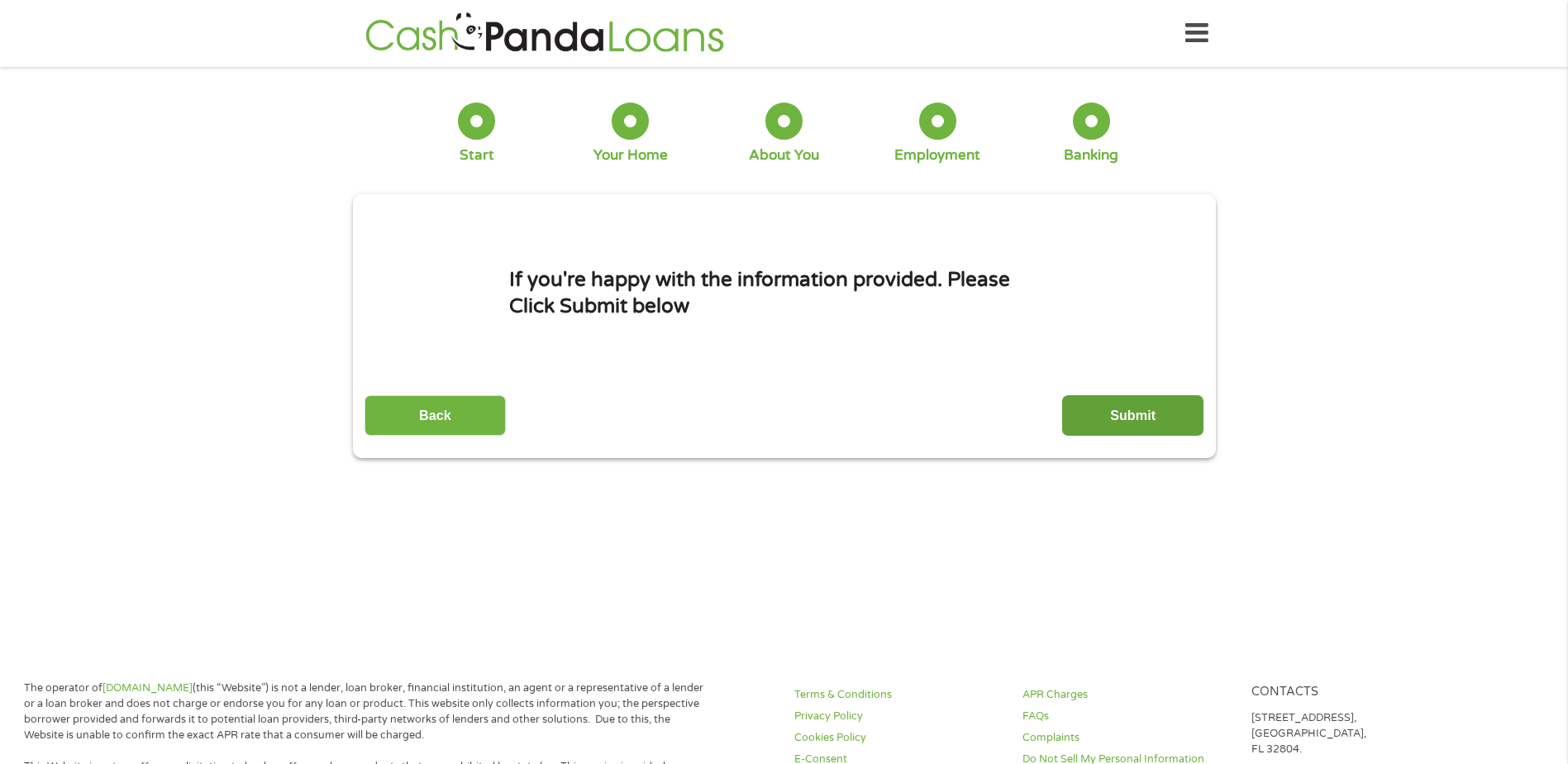
click at [1132, 412] on input "Submit" at bounding box center [1133, 414] width 142 height 40
